Goal: Find specific fact: Find specific fact

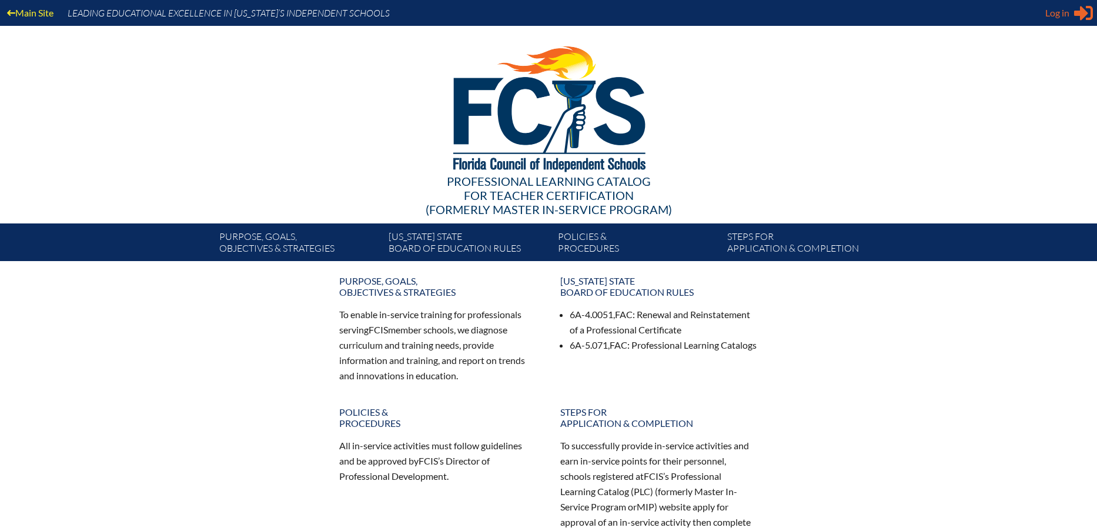
click at [1059, 10] on span "Log in" at bounding box center [1058, 13] width 24 height 14
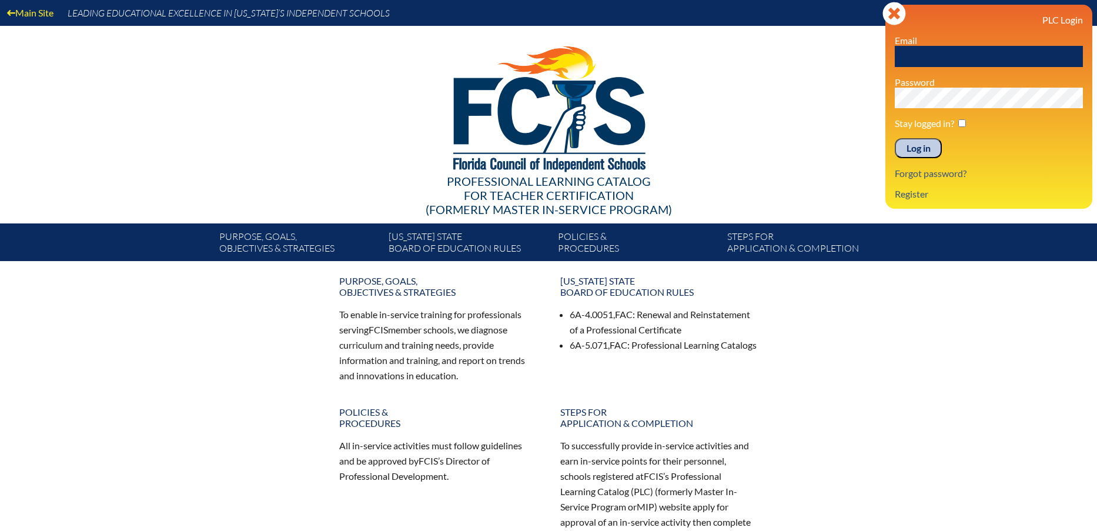
click at [929, 54] on input "text" at bounding box center [989, 56] width 188 height 21
type input "[EMAIL_ADDRESS][DOMAIN_NAME]"
click at [902, 142] on input "Log in" at bounding box center [918, 148] width 47 height 20
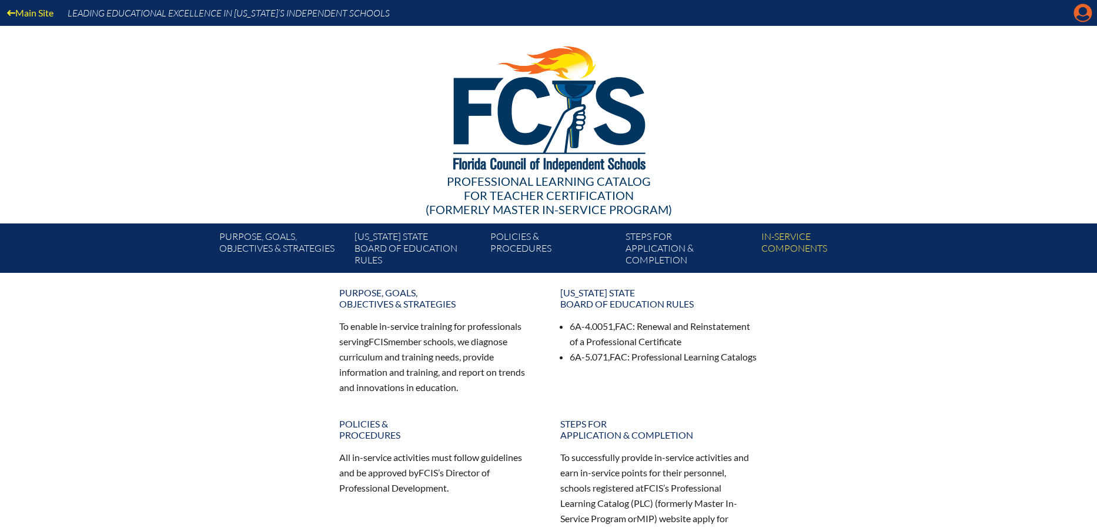
click at [1086, 8] on icon at bounding box center [1084, 13] width 18 height 18
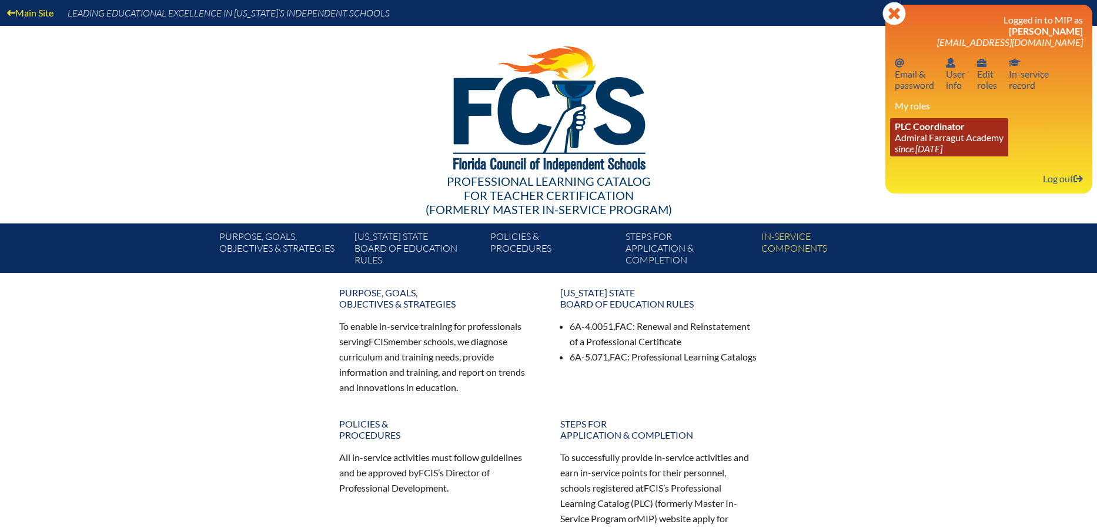
click at [939, 125] on span "PLC Coordinator" at bounding box center [930, 126] width 70 height 11
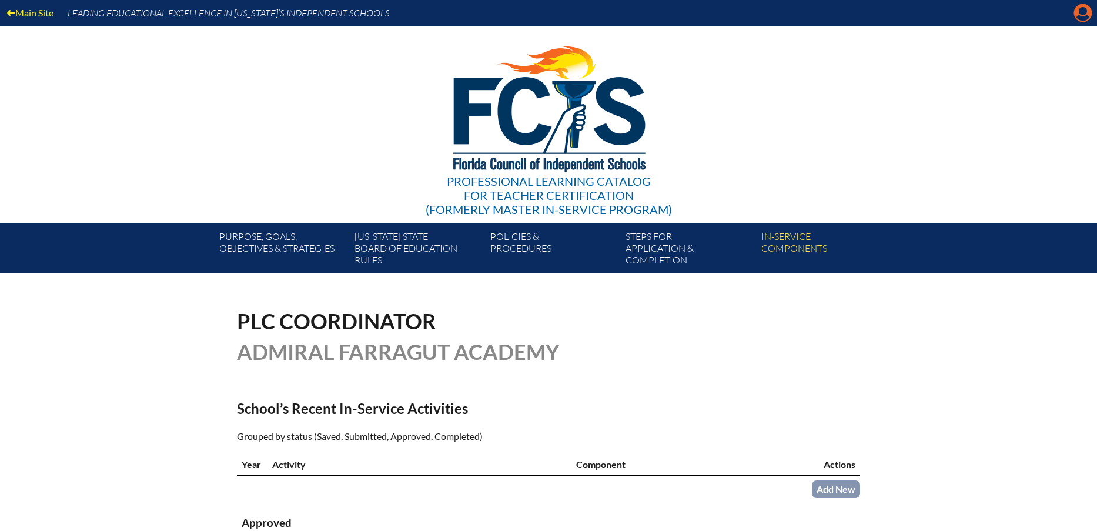
click at [1085, 12] on icon "Manage account" at bounding box center [1083, 13] width 19 height 19
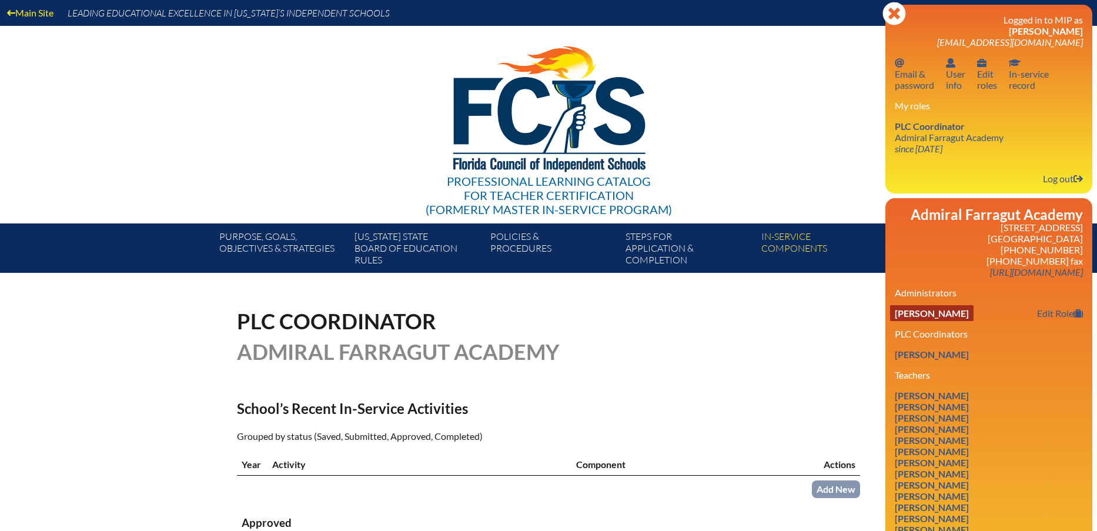
click at [942, 319] on link "Rebecca Ruth Pembrook" at bounding box center [932, 313] width 84 height 16
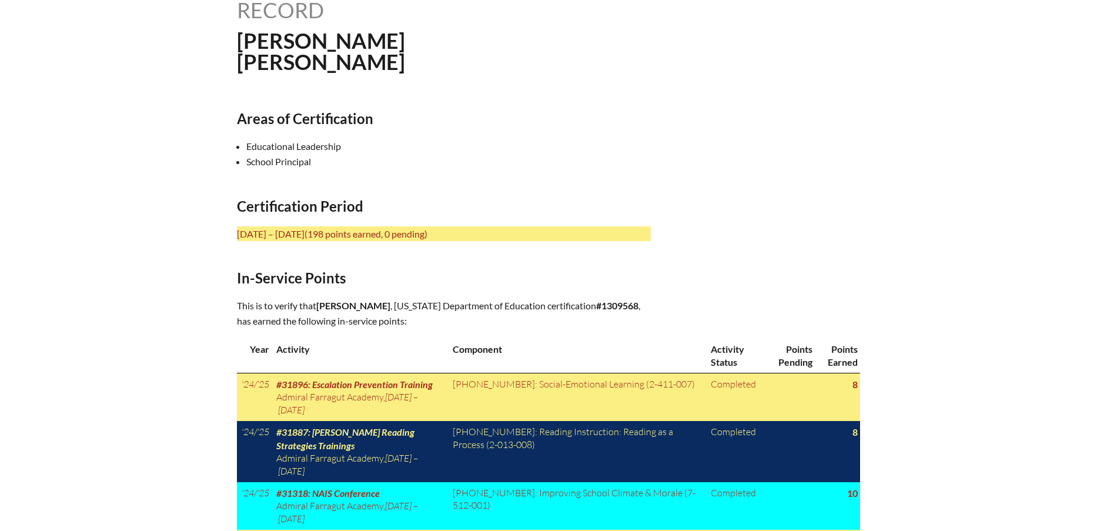
scroll to position [353, 0]
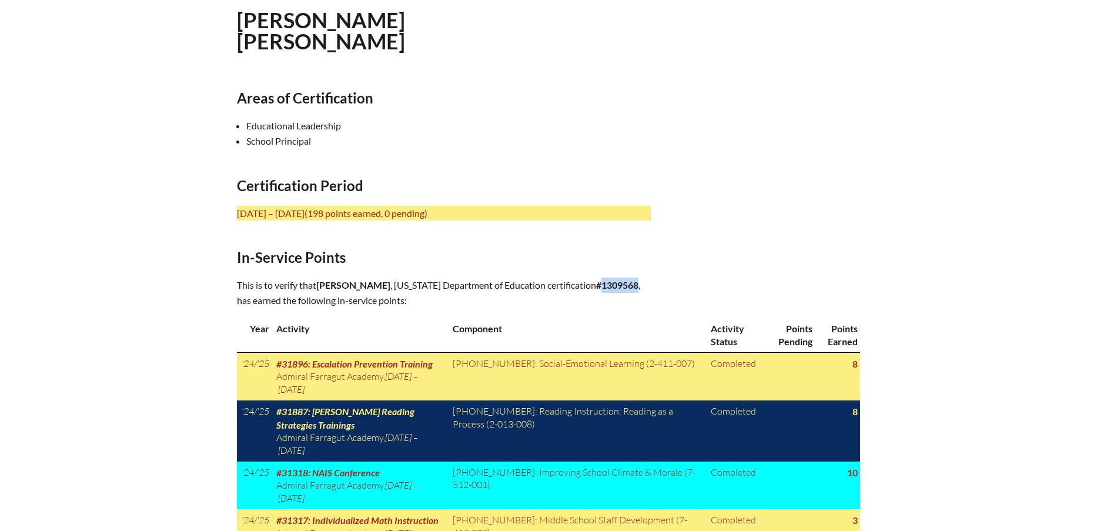
drag, startPoint x: 433, startPoint y: 298, endPoint x: 468, endPoint y: 296, distance: 34.2
click at [596, 291] on b "#1309568" at bounding box center [617, 284] width 42 height 11
copy b "1309568"
